Goal: Find specific page/section: Find specific page/section

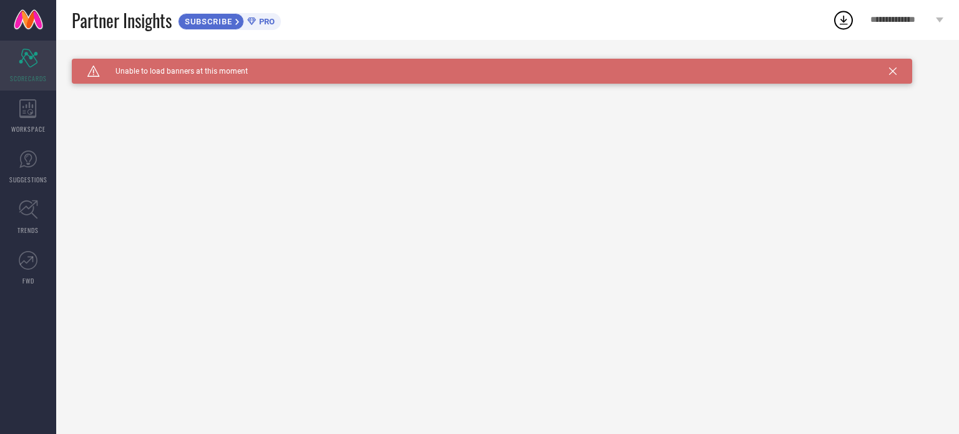
click at [44, 59] on div "Scorecard SCORECARDS" at bounding box center [28, 66] width 56 height 50
click at [34, 106] on icon at bounding box center [27, 108] width 17 height 19
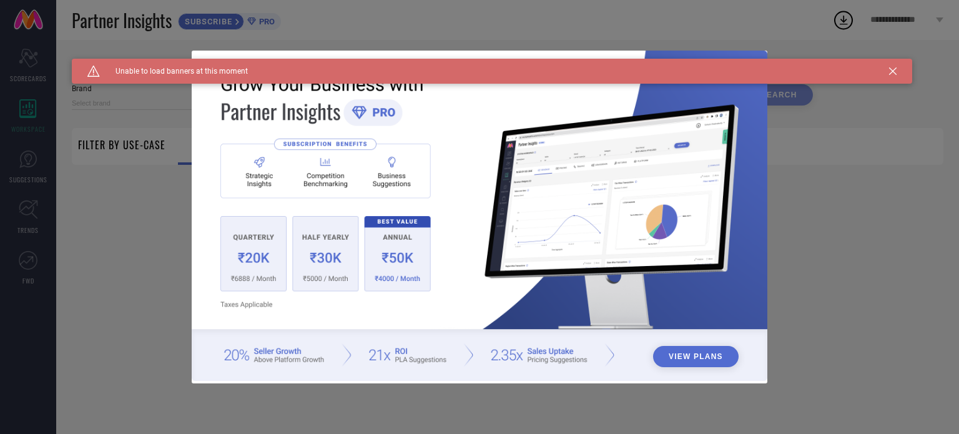
type input "1 STOP FASHION"
type input "All"
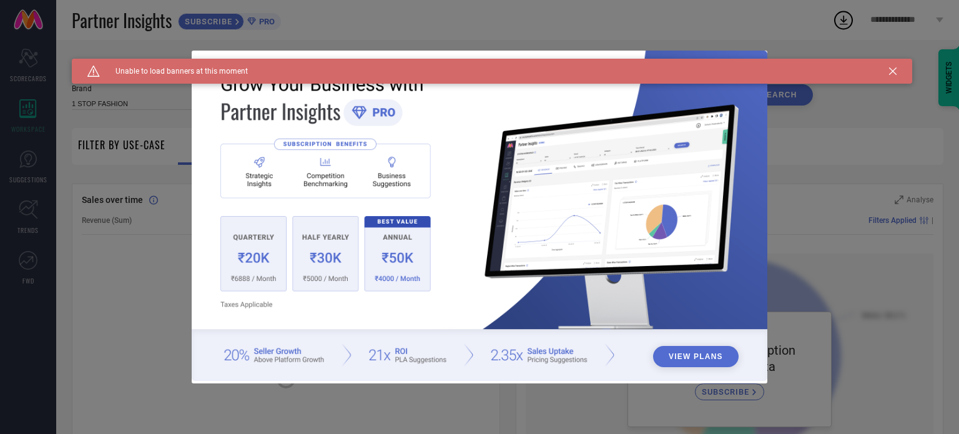
click at [889, 70] on div "Caution Created with Sketch. Unable to load banners at this moment" at bounding box center [492, 71] width 841 height 25
click at [888, 71] on div "Caution Created with Sketch. Unable to load banners at this moment" at bounding box center [492, 71] width 841 height 25
click at [889, 72] on div "Caution Created with Sketch. Unable to load banners at this moment" at bounding box center [492, 71] width 841 height 25
click at [891, 72] on icon at bounding box center [892, 70] width 7 height 7
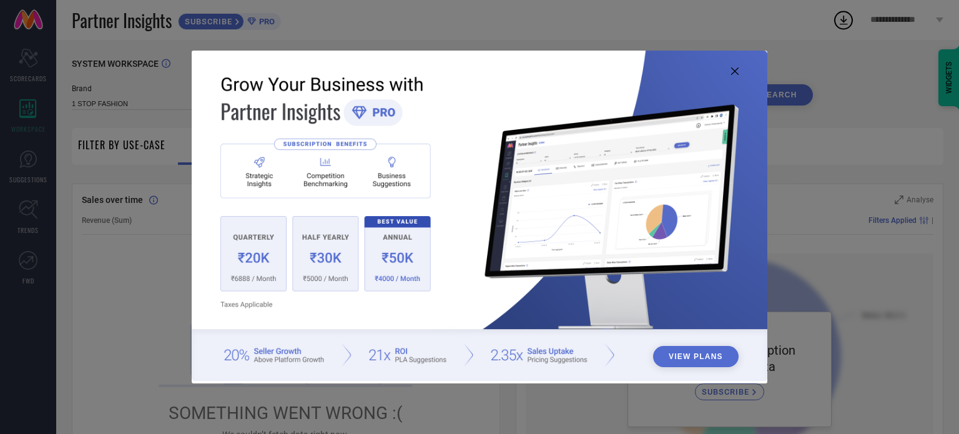
click at [892, 72] on div "View Plans" at bounding box center [479, 217] width 959 height 434
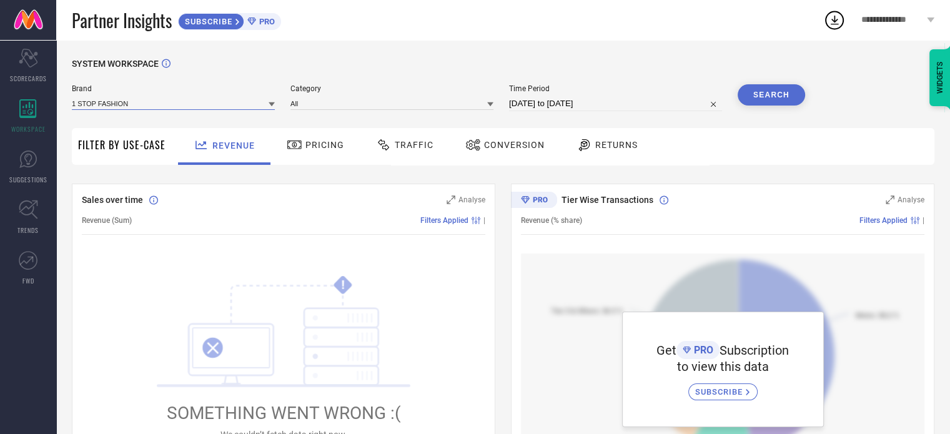
click at [131, 106] on input at bounding box center [173, 103] width 203 height 13
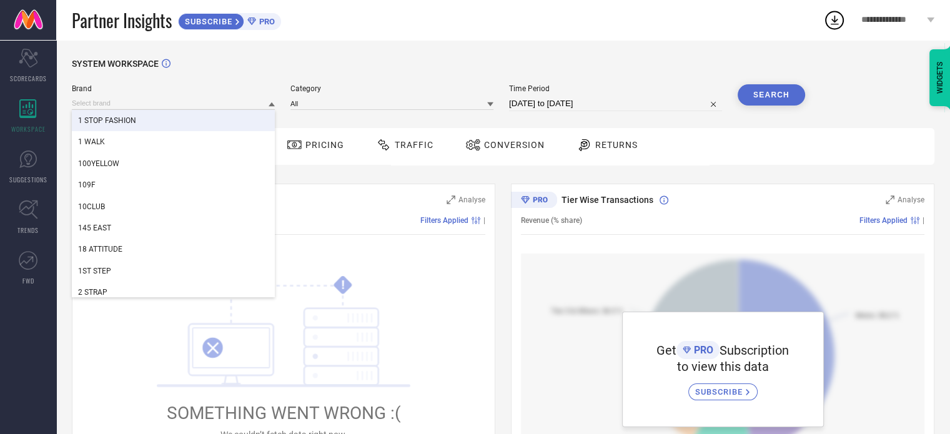
click at [134, 122] on span "1 STOP FASHION" at bounding box center [107, 120] width 58 height 9
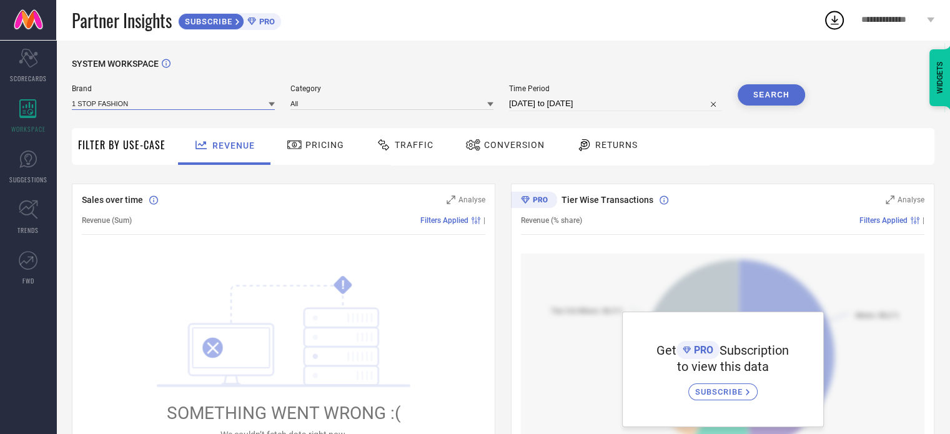
click at [171, 104] on input at bounding box center [173, 103] width 203 height 13
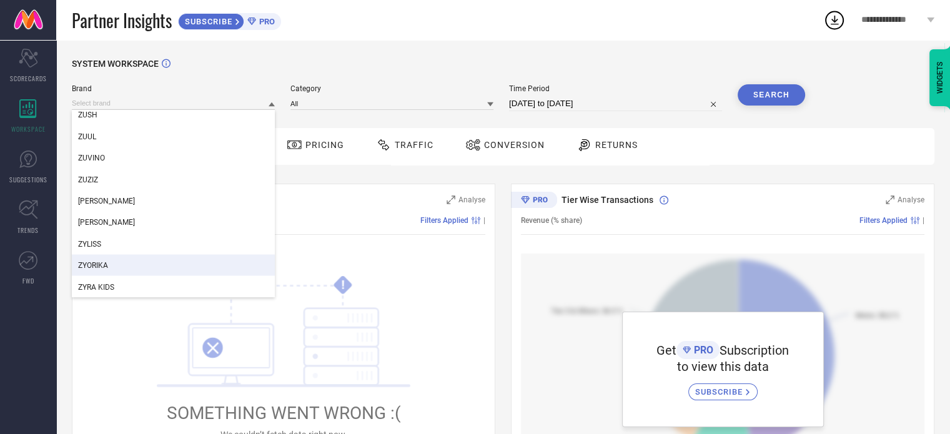
click at [170, 257] on div "ZYORIKA" at bounding box center [173, 264] width 203 height 21
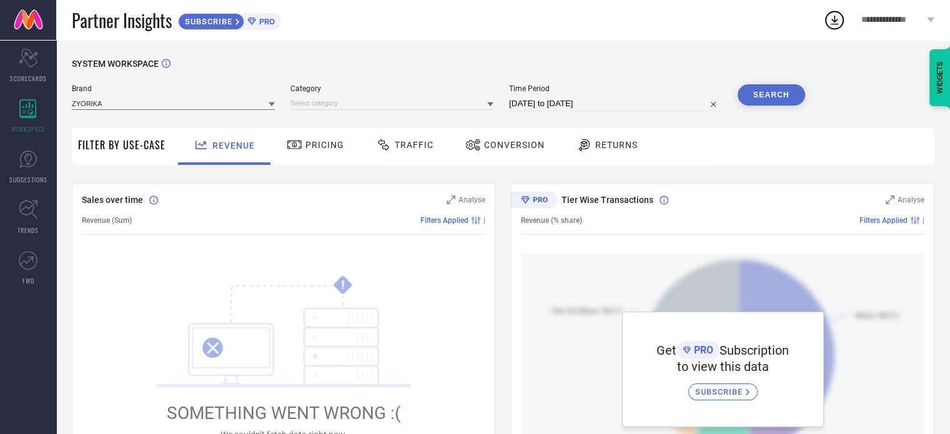
click at [116, 103] on input at bounding box center [173, 103] width 203 height 13
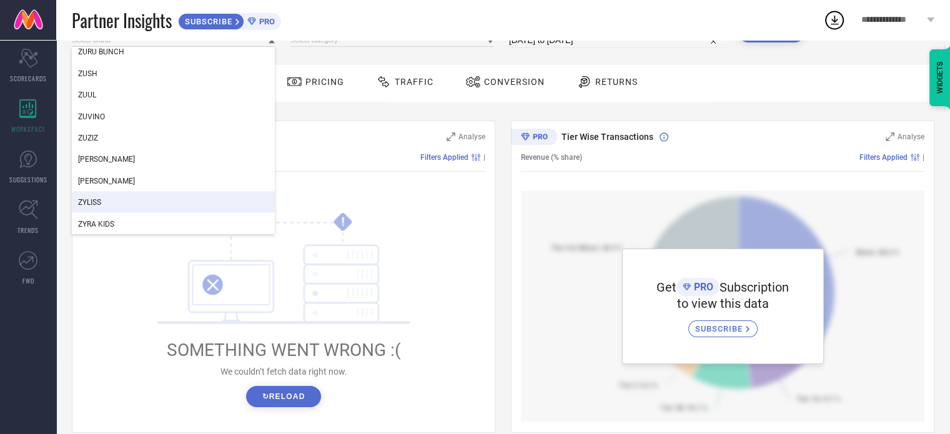
scroll to position [62, 0]
click at [135, 200] on div "ZYLISS" at bounding box center [173, 202] width 203 height 21
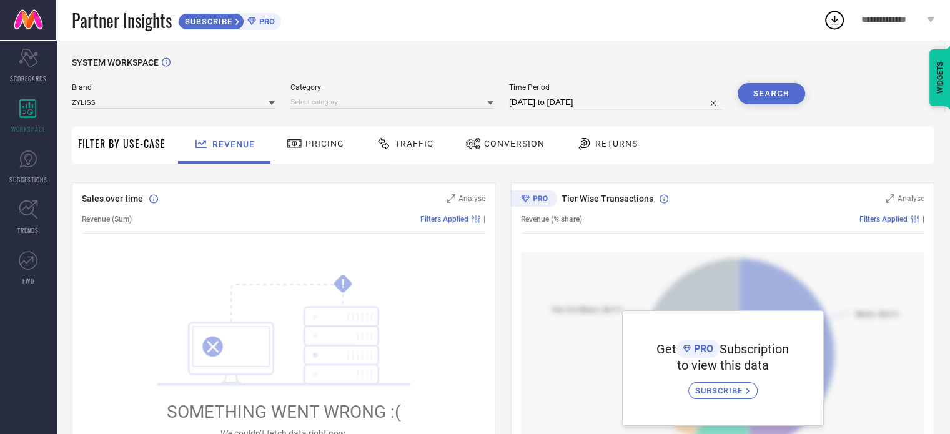
scroll to position [0, 0]
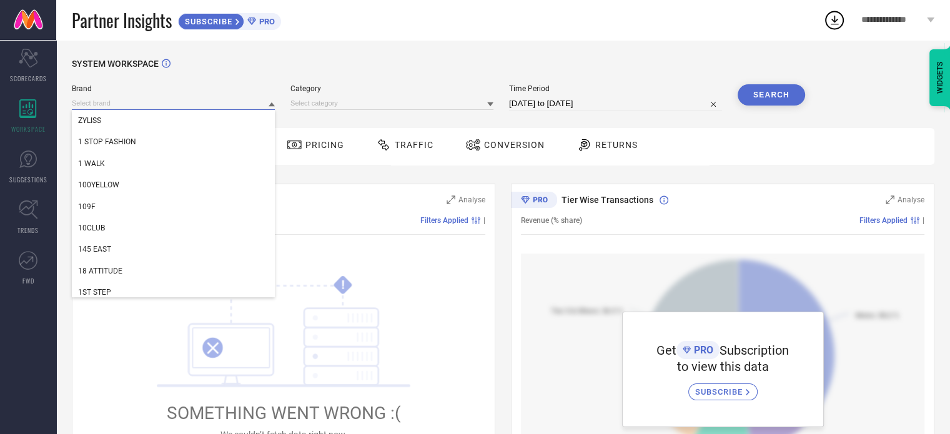
drag, startPoint x: 176, startPoint y: 104, endPoint x: 145, endPoint y: 107, distance: 31.4
click at [145, 107] on input at bounding box center [173, 103] width 203 height 13
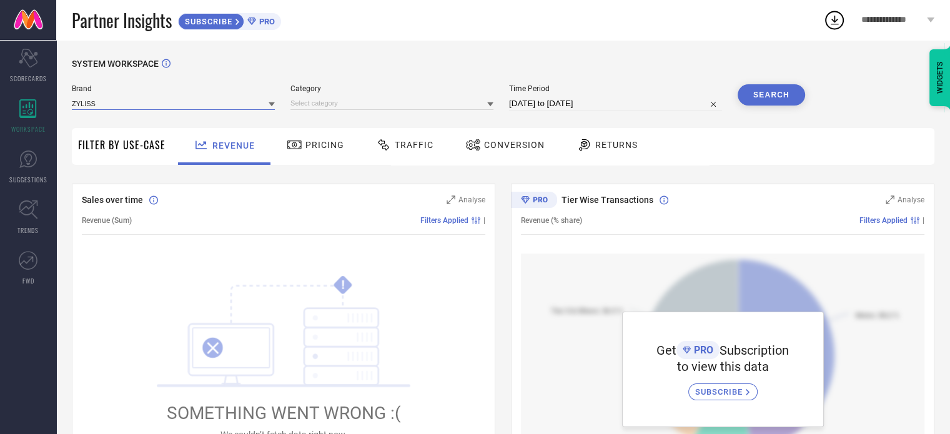
click at [195, 100] on input at bounding box center [173, 103] width 203 height 13
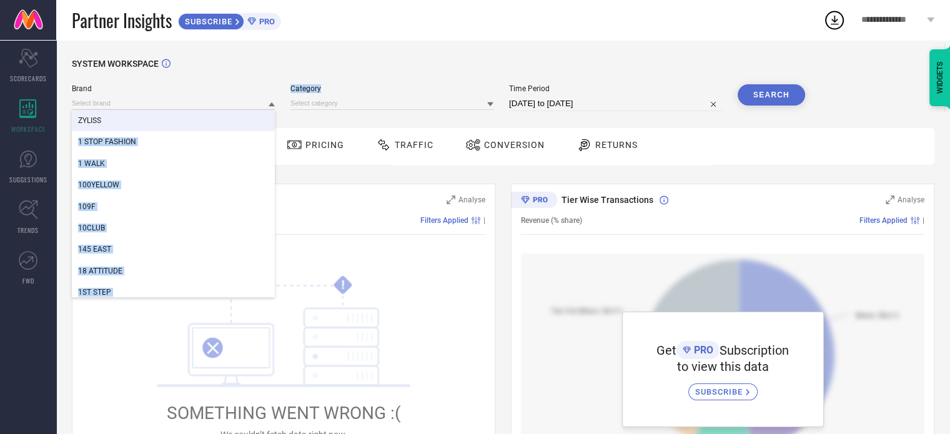
drag, startPoint x: 206, startPoint y: 121, endPoint x: 297, endPoint y: 122, distance: 91.2
click at [297, 122] on div "SYSTEM WORKSPACE Brand ZYLISS 1 STOP FASHION 1 WALK 100YELLOW 109F 10CLUB 145 E…" at bounding box center [503, 441] width 862 height 765
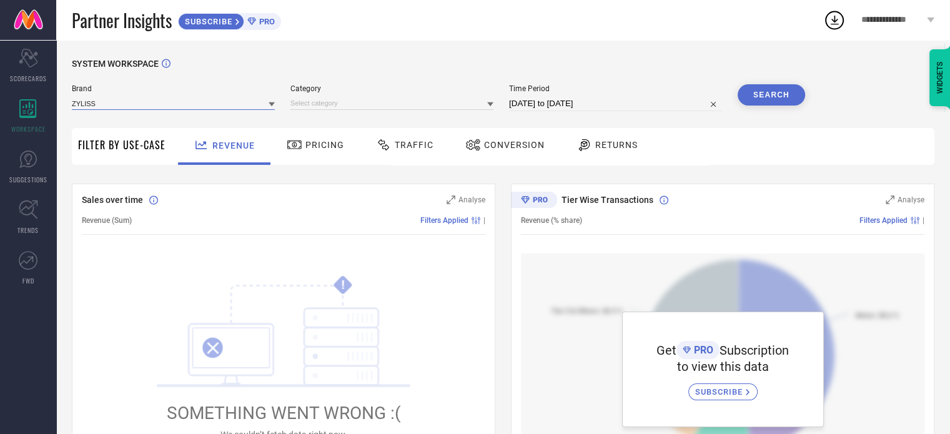
click at [156, 104] on input at bounding box center [173, 103] width 203 height 13
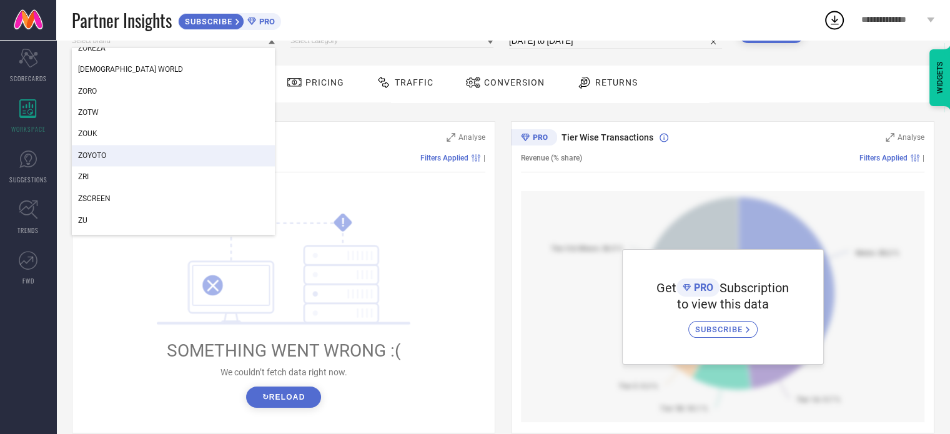
scroll to position [211137, 0]
click at [182, 153] on div "ZOYOTO" at bounding box center [173, 153] width 203 height 21
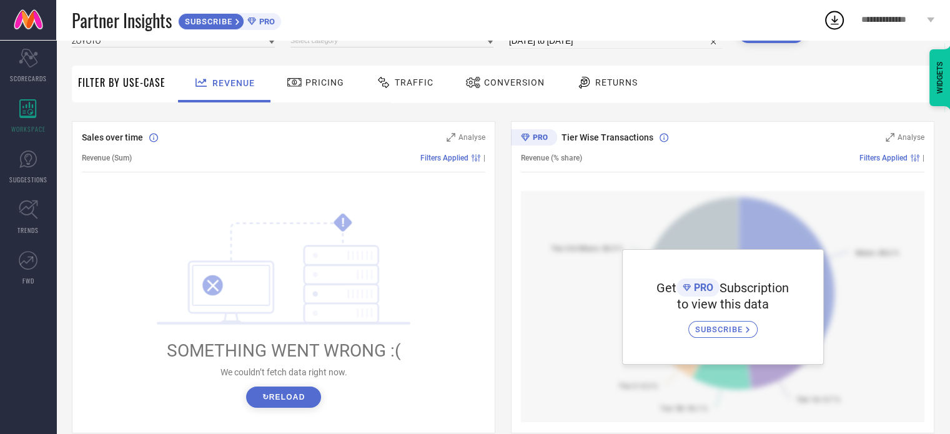
click at [133, 51] on div "Brand ZOYOTO Category Time Period [DATE] to [DATE] Search" at bounding box center [438, 40] width 733 height 37
drag, startPoint x: 136, startPoint y: 49, endPoint x: 153, endPoint y: 46, distance: 17.1
click at [148, 47] on div "Brand ZOYOTO" at bounding box center [173, 35] width 203 height 27
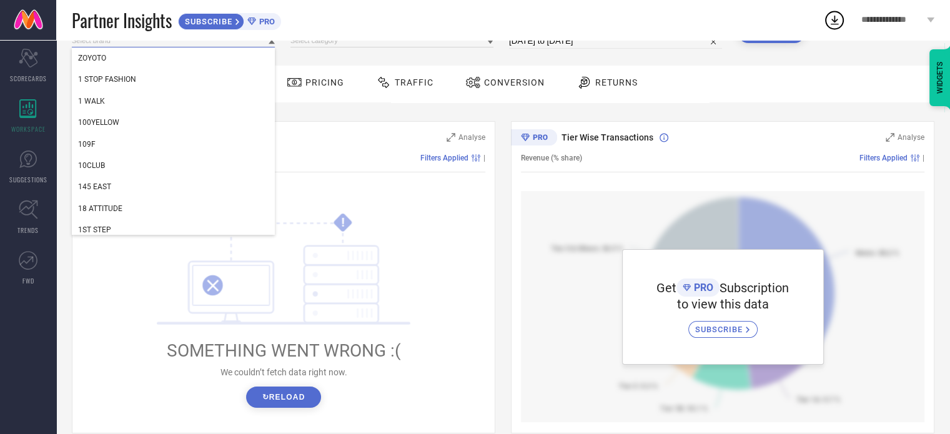
click at [153, 46] on input at bounding box center [173, 40] width 203 height 13
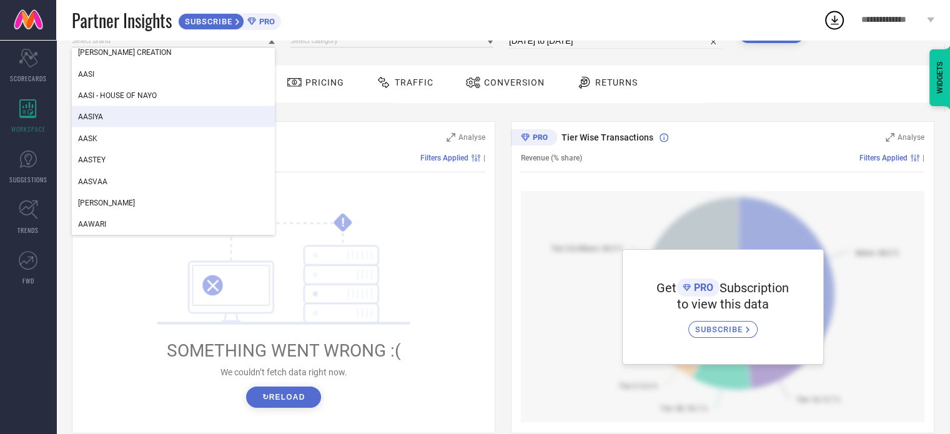
scroll to position [2436, 0]
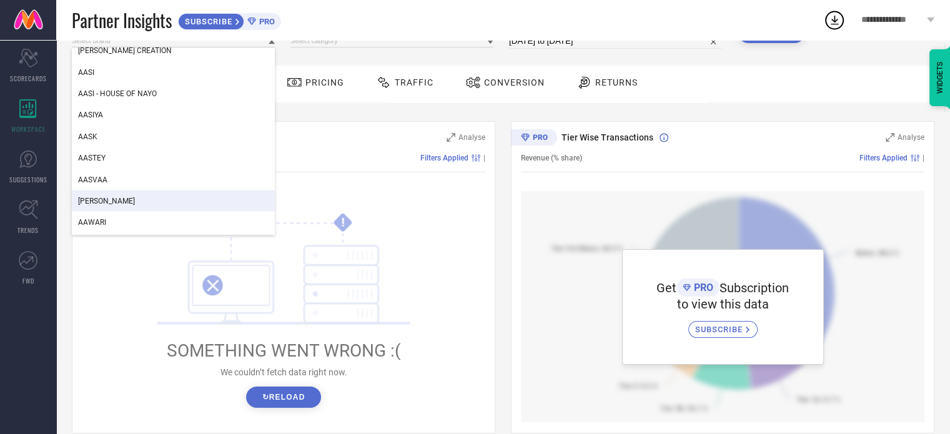
click at [124, 194] on div "[PERSON_NAME]" at bounding box center [173, 200] width 203 height 21
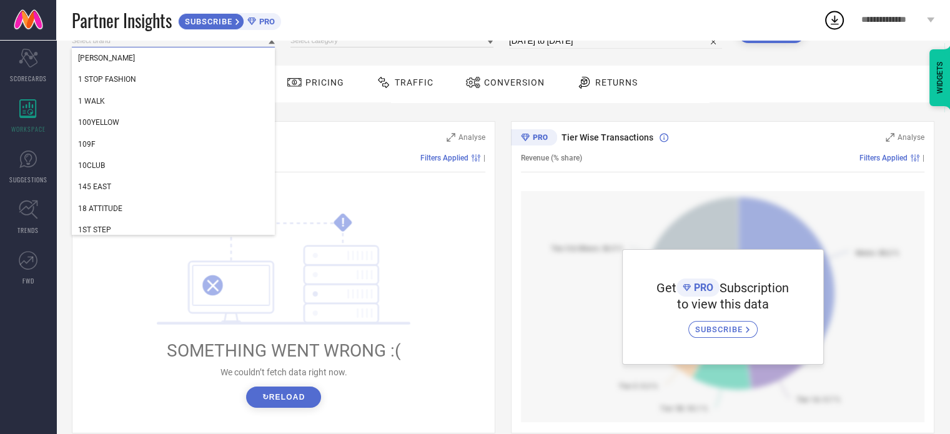
click at [170, 45] on input at bounding box center [173, 40] width 203 height 13
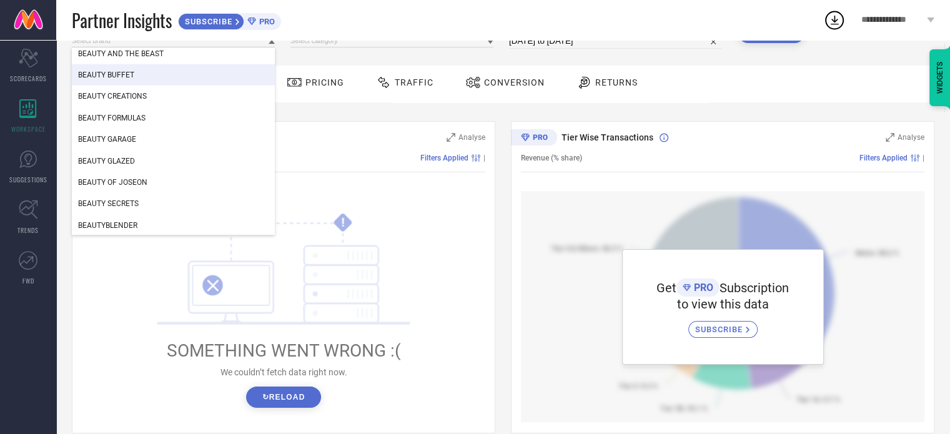
scroll to position [21875, 0]
